Goal: Task Accomplishment & Management: Manage account settings

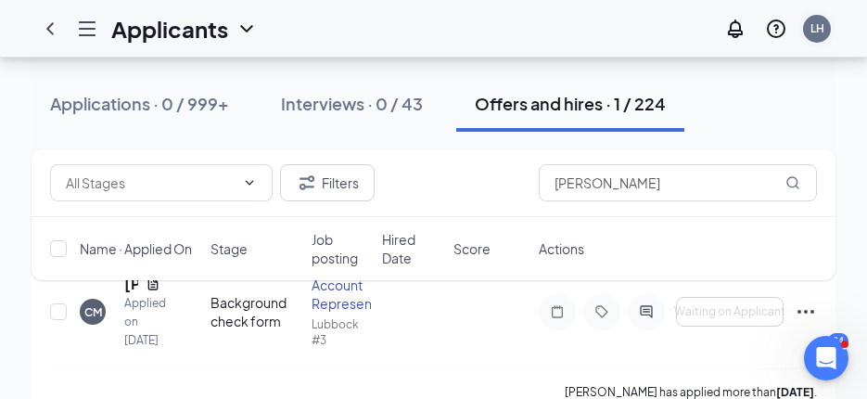
click at [825, 15] on div "LH" at bounding box center [816, 28] width 37 height 37
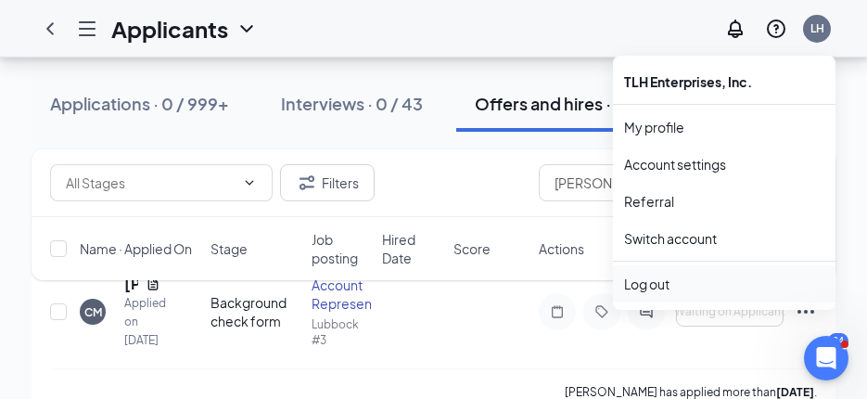
click at [622, 283] on li "Log out" at bounding box center [724, 283] width 222 height 37
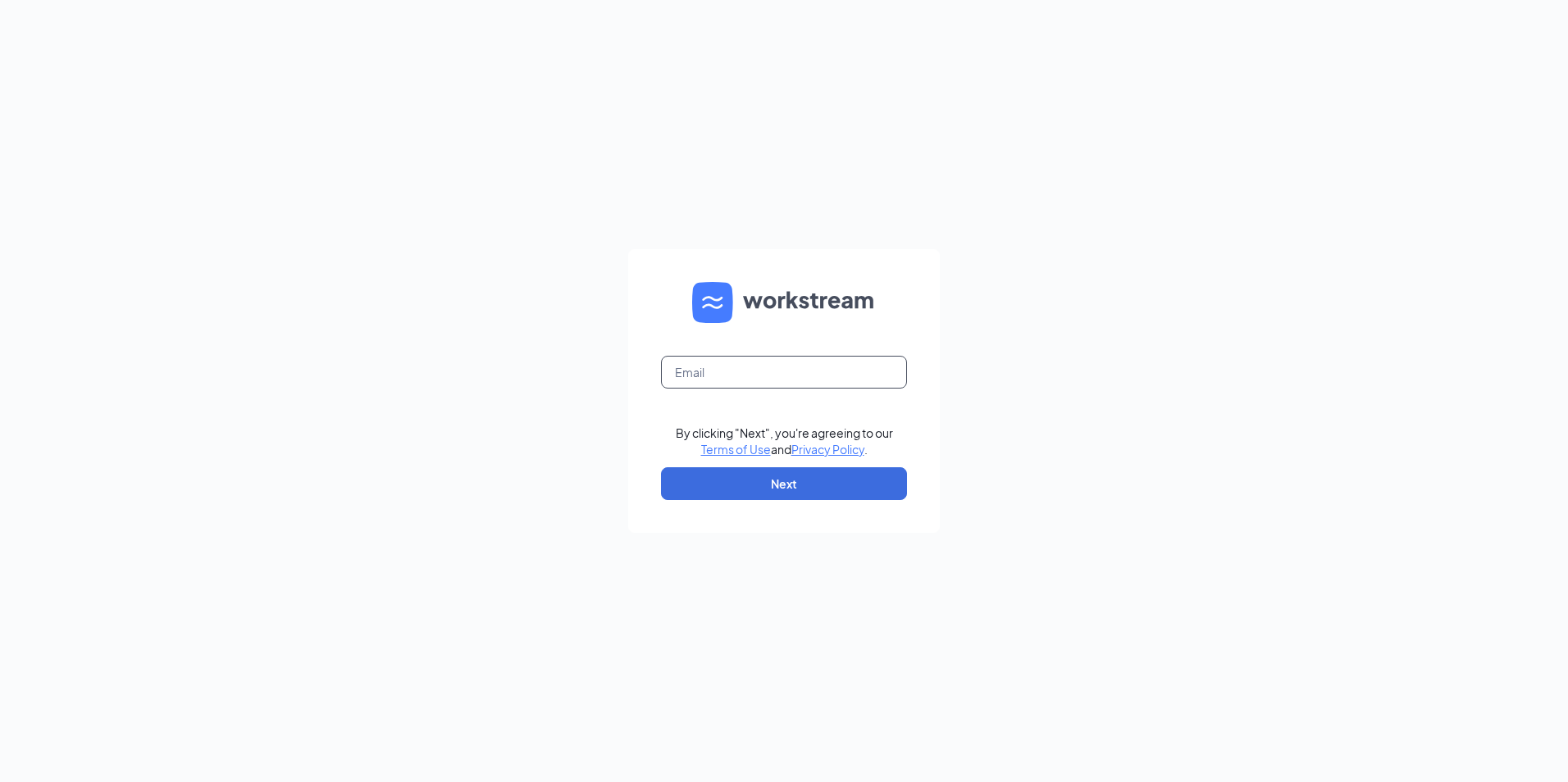
click at [795, 379] on input "text" at bounding box center [784, 372] width 246 height 33
type input "[PERSON_NAME][EMAIL_ADDRESS][DOMAIN_NAME]"
click at [769, 487] on button "Next" at bounding box center [784, 483] width 246 height 33
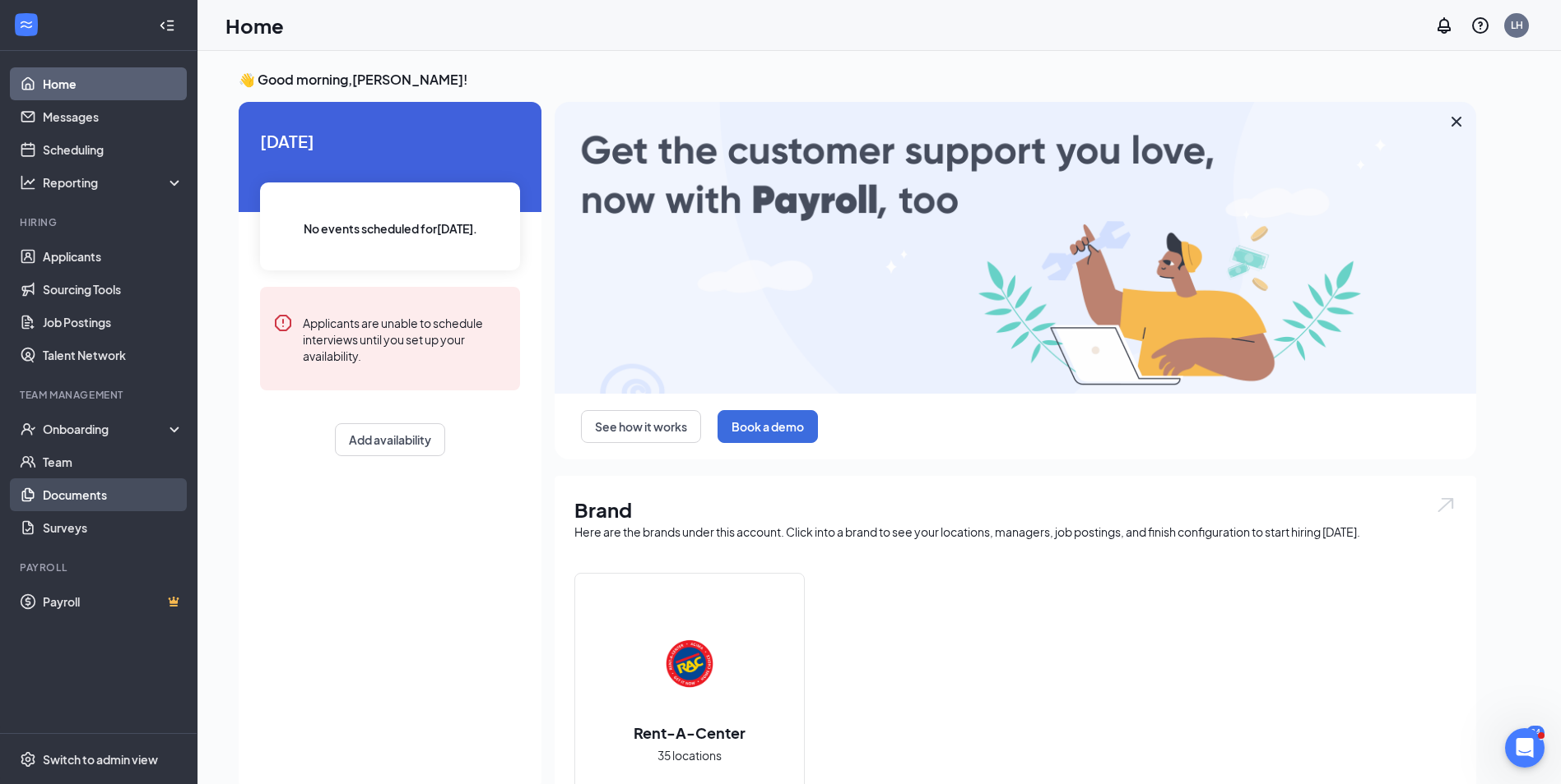
click at [84, 496] on link "Documents" at bounding box center [113, 495] width 141 height 33
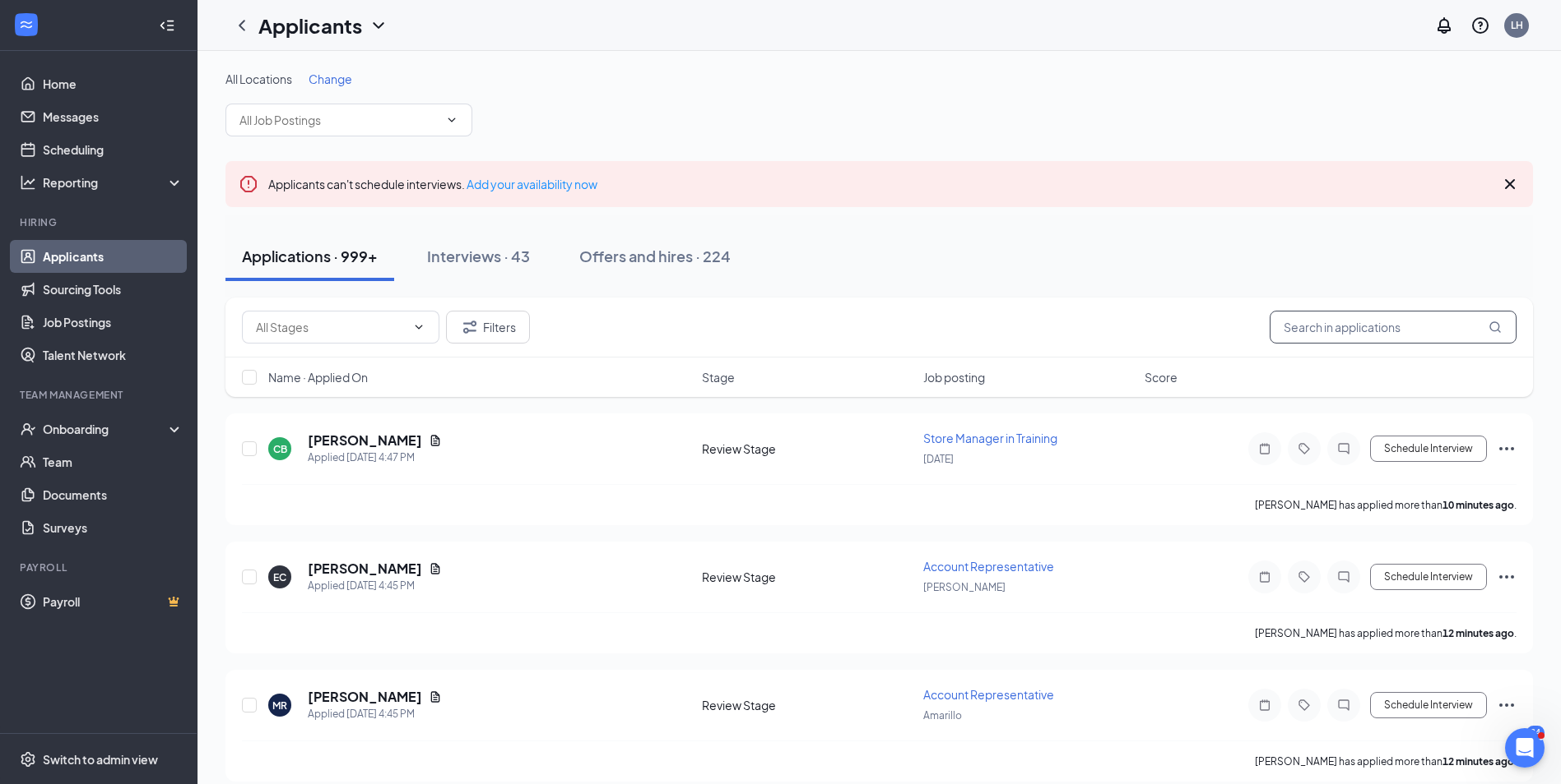
click at [1331, 321] on input "text" at bounding box center [1392, 326] width 247 height 33
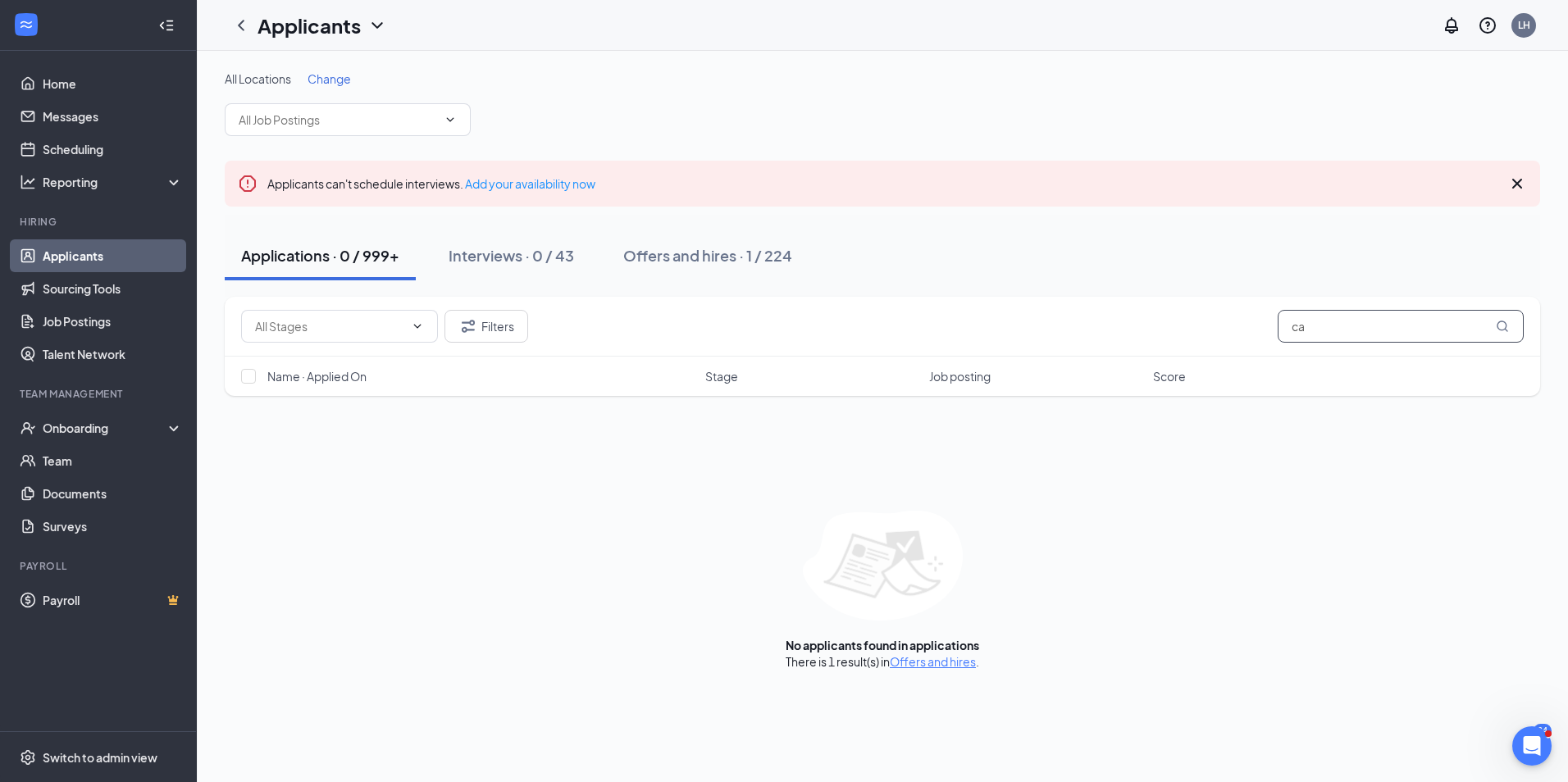
type input "c"
type input "cain"
click at [639, 258] on div "Offers and hires · 1 / 224" at bounding box center [708, 255] width 169 height 20
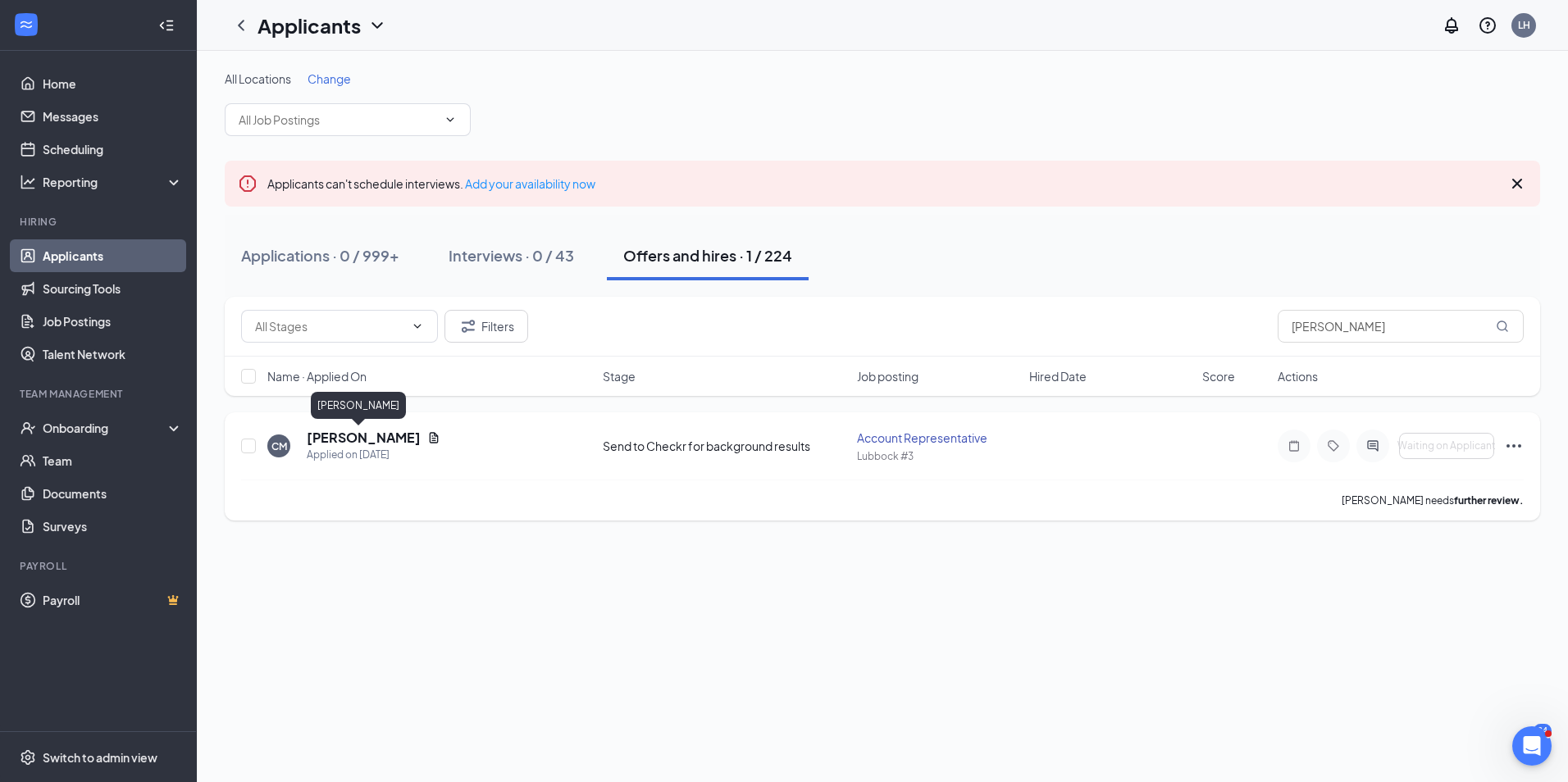
click at [340, 437] on h5 "Cain Mireles" at bounding box center [363, 438] width 114 height 18
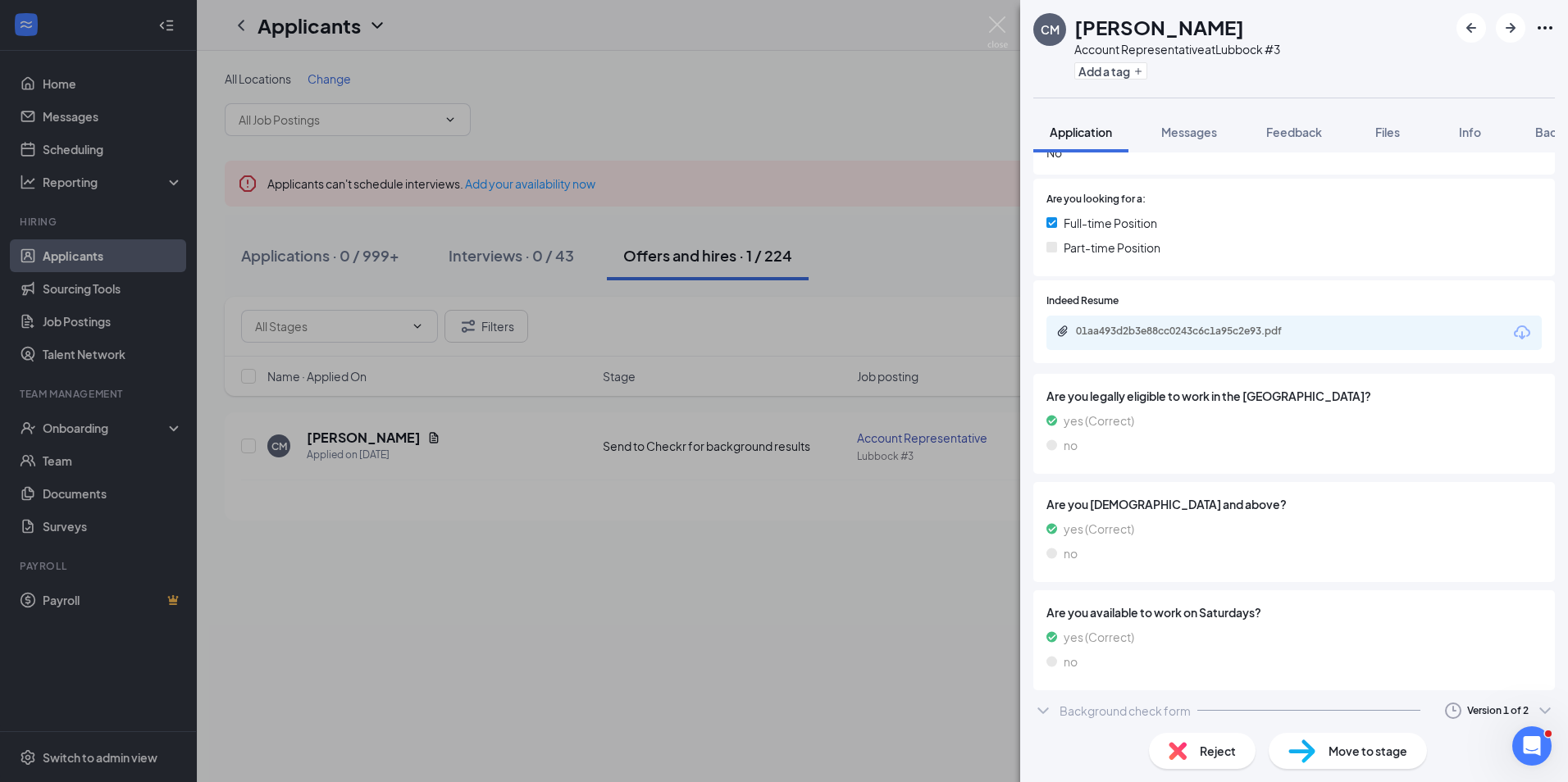
scroll to position [388, 0]
click at [1044, 710] on icon "ChevronDown" at bounding box center [1043, 710] width 19 height 19
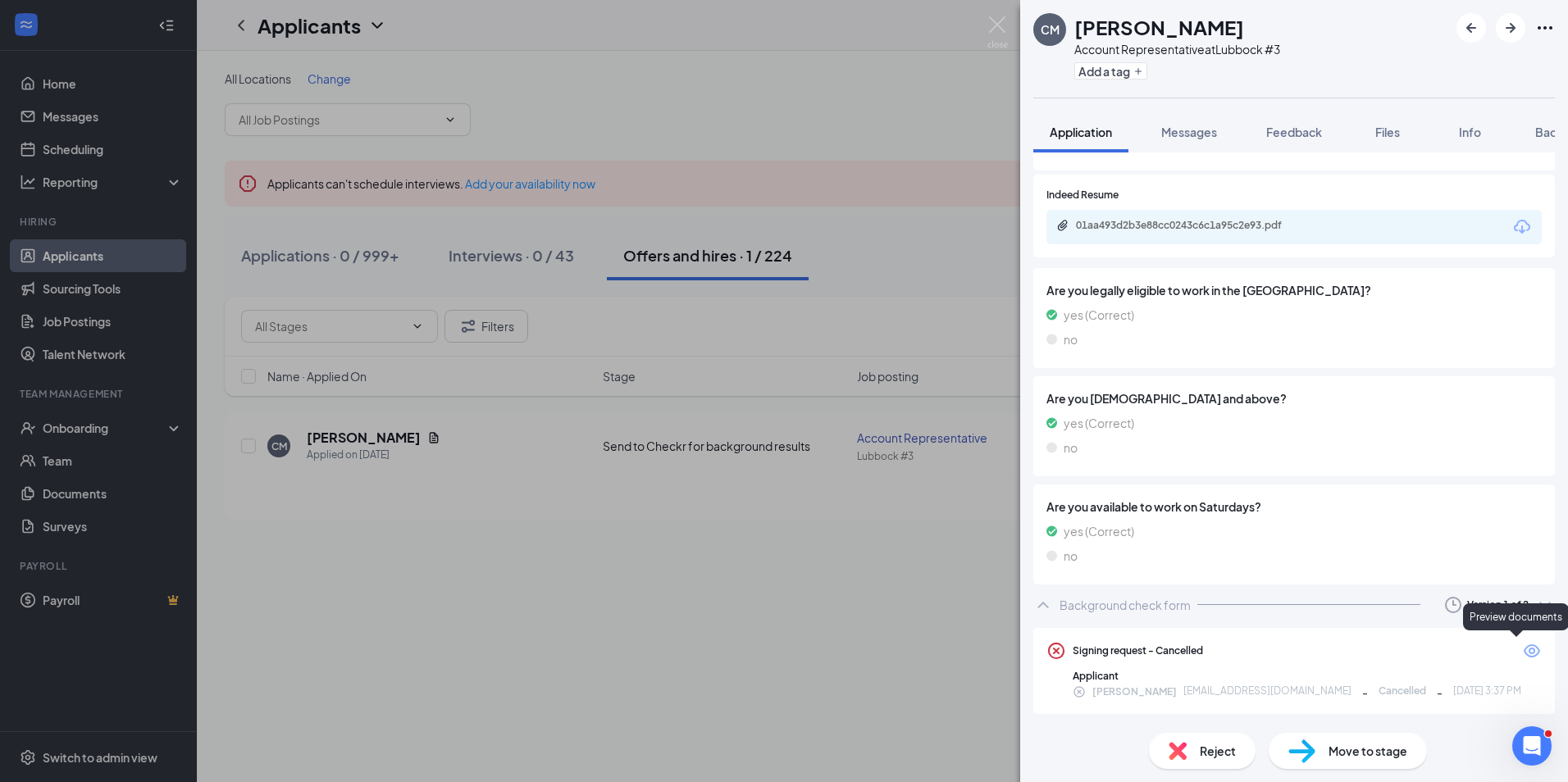
scroll to position [494, 0]
click at [1539, 602] on icon "ChevronDown" at bounding box center [1544, 604] width 19 height 19
click at [1426, 678] on div "Sent: Today 3:38 PM" at bounding box center [1443, 677] width 177 height 17
click at [1524, 650] on icon "Download" at bounding box center [1532, 650] width 17 height 14
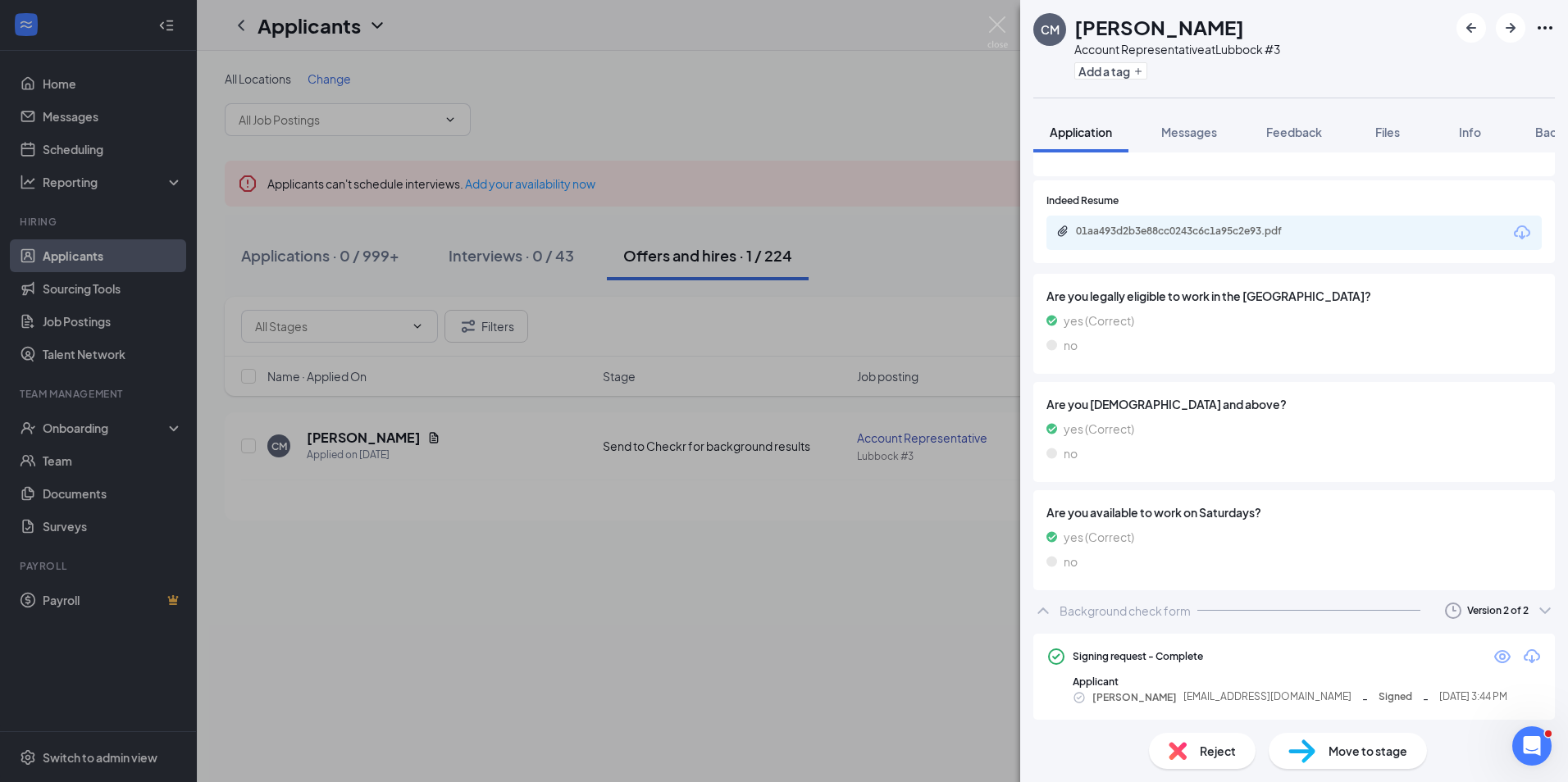
click at [724, 549] on div "CM Cain Mireles Account Representative at Lubbock #3 Add a tag Application Mess…" at bounding box center [784, 391] width 1568 height 782
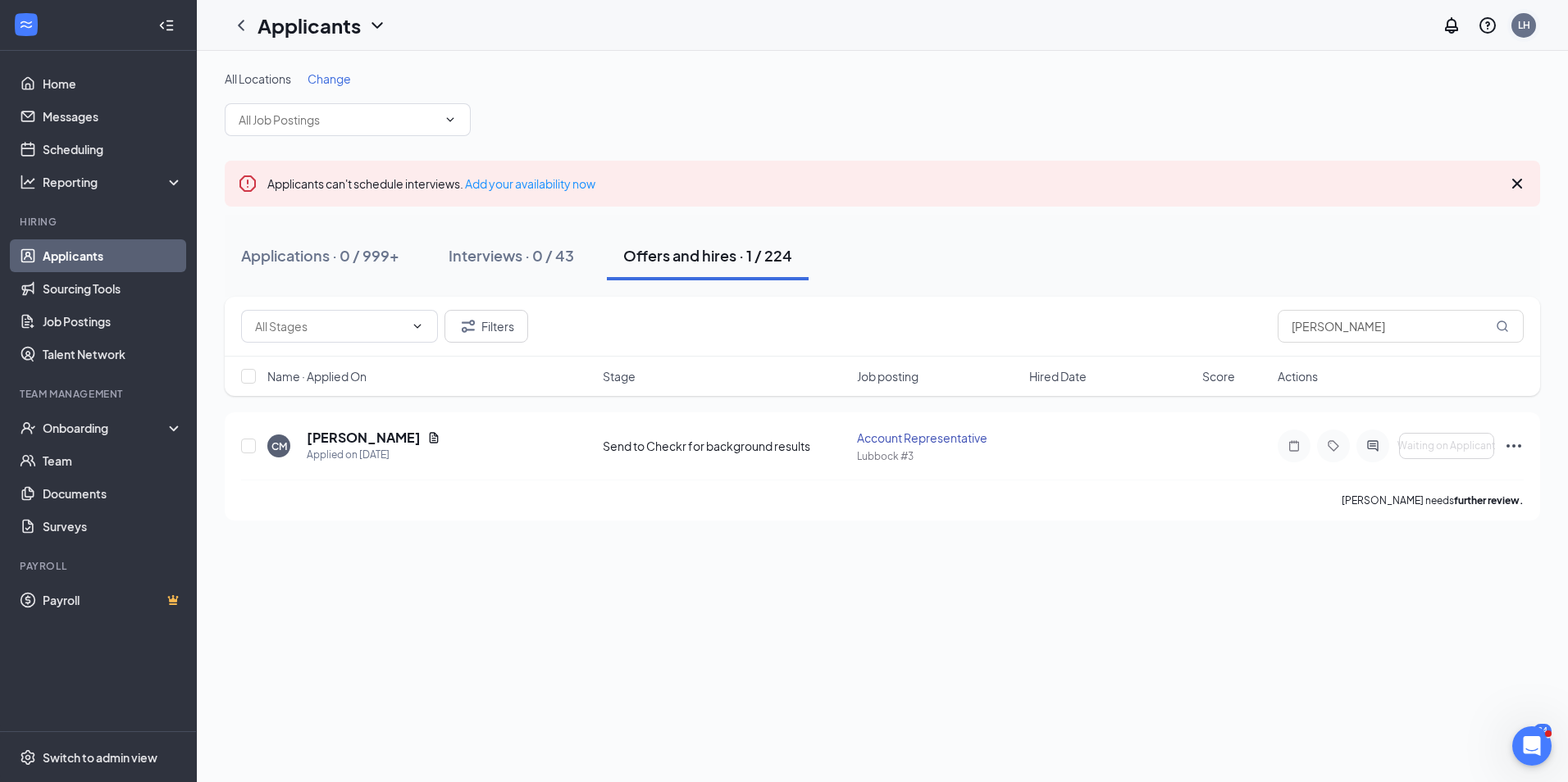
click at [1520, 19] on div "LH" at bounding box center [1524, 25] width 12 height 14
click at [1370, 251] on div "Log out" at bounding box center [1442, 250] width 177 height 17
